Goal: Transaction & Acquisition: Purchase product/service

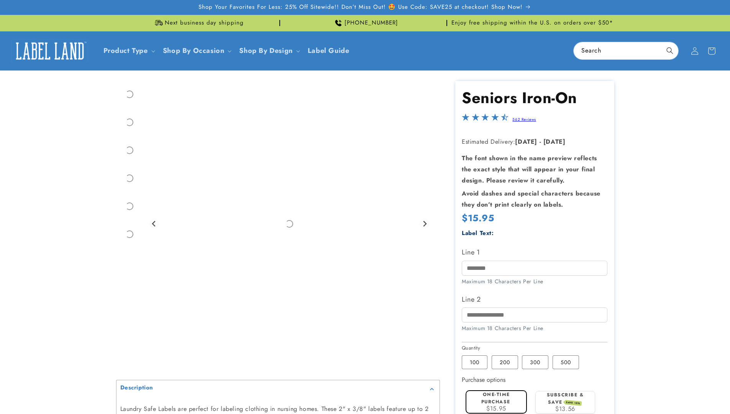
click at [565, 391] on label "Subscribe & save SAVE 15%" at bounding box center [565, 398] width 37 height 14
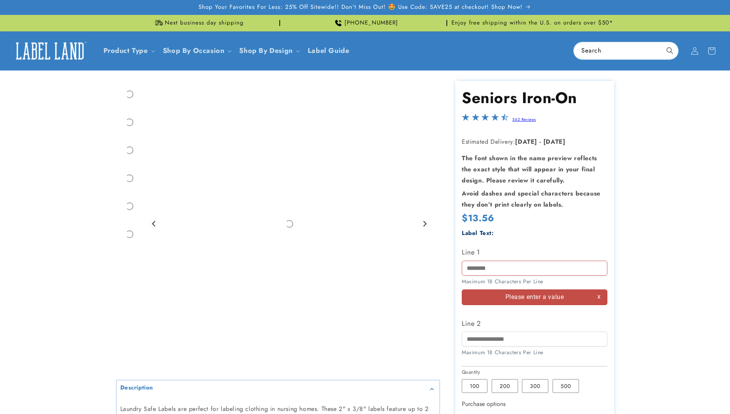
scroll to position [64, 0]
